Goal: Find contact information: Find contact information

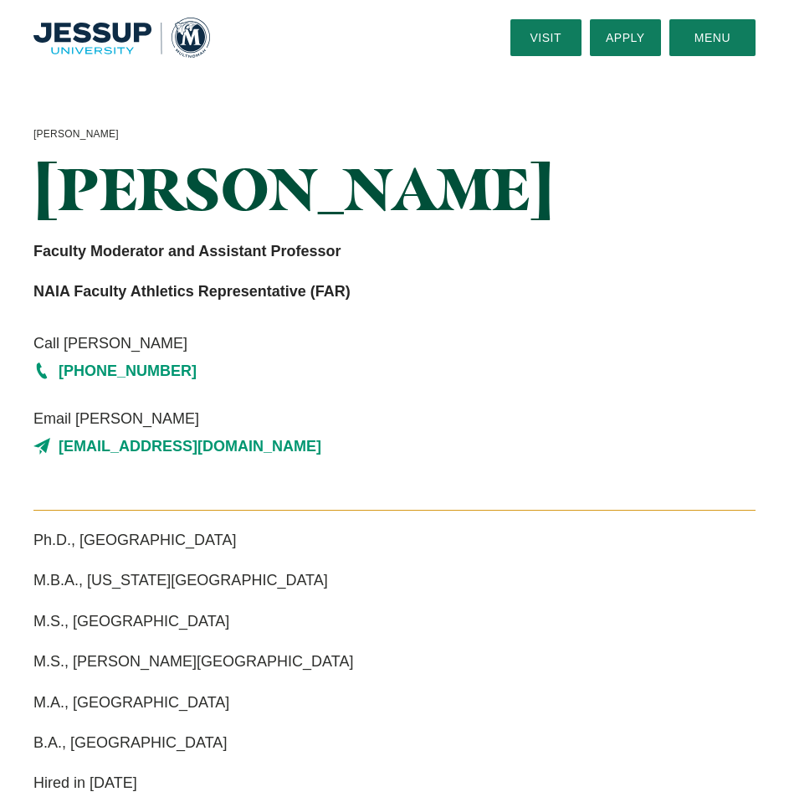
click at [311, 347] on span "Call [PERSON_NAME]" at bounding box center [394, 343] width 722 height 27
drag, startPoint x: 230, startPoint y: 255, endPoint x: 301, endPoint y: 252, distance: 71.2
click at [301, 252] on strong "Faculty Moderator and Assistant Professor" at bounding box center [186, 251] width 307 height 17
click at [332, 373] on link "[PHONE_NUMBER]" at bounding box center [394, 370] width 722 height 27
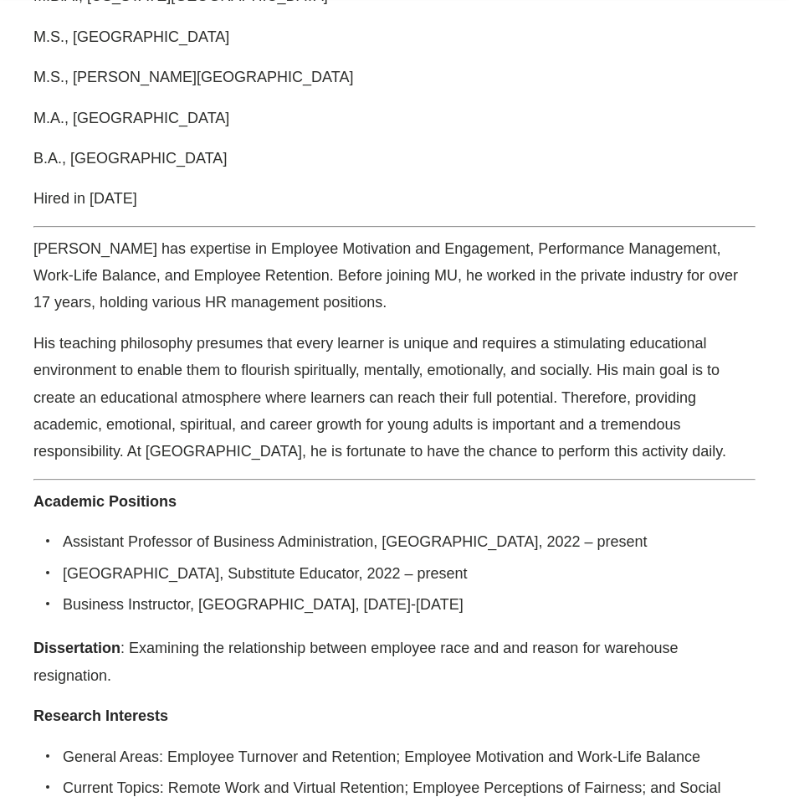
scroll to position [753, 0]
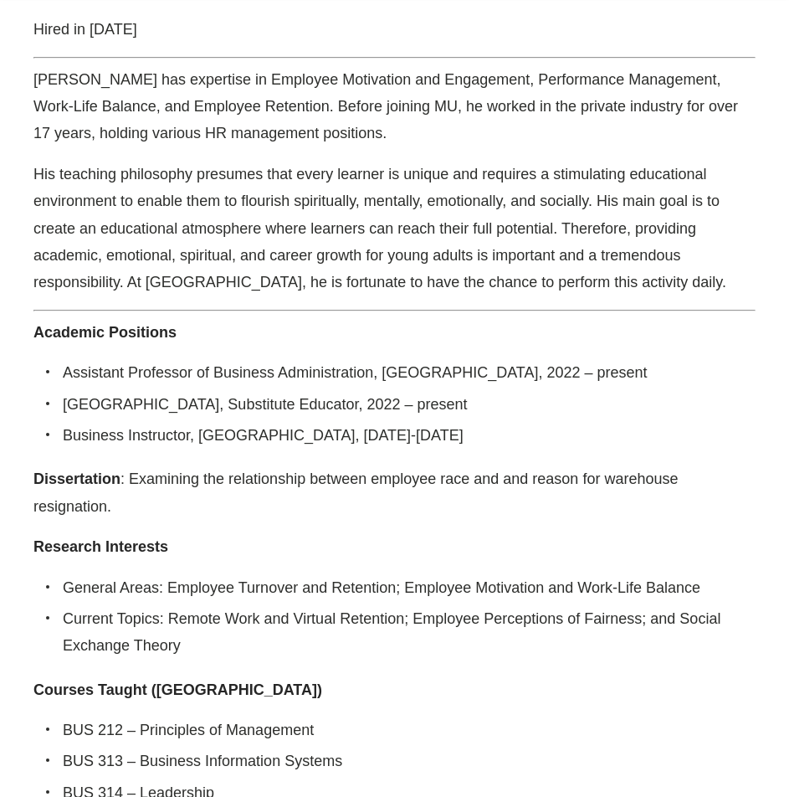
click at [369, 533] on p "Research Interests" at bounding box center [394, 546] width 722 height 27
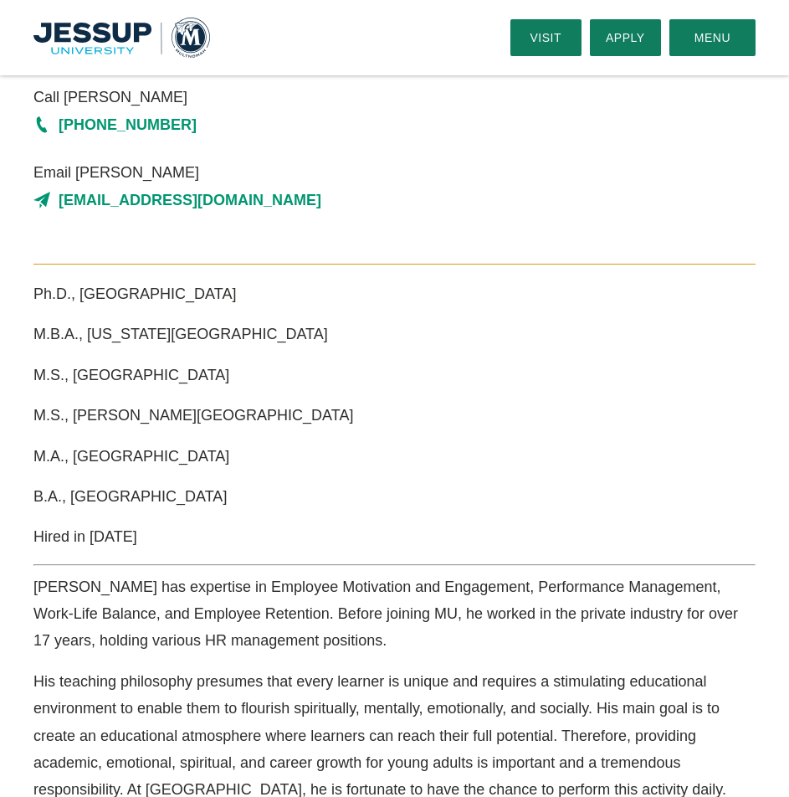
scroll to position [0, 0]
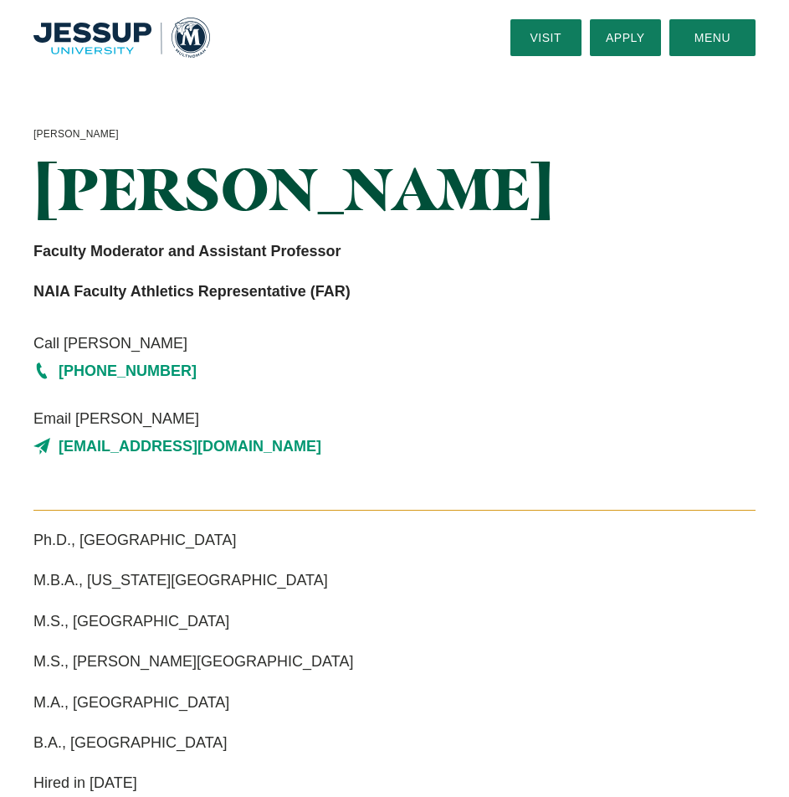
click at [126, 28] on img "Home" at bounding box center [121, 37] width 177 height 39
